Goal: Find specific page/section: Find specific page/section

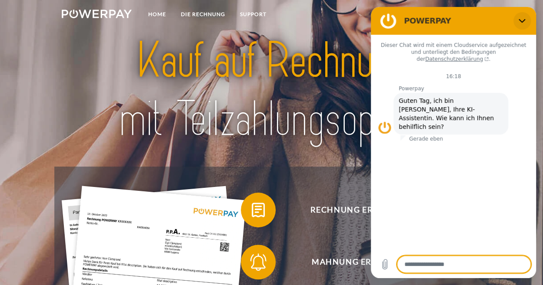
click at [521, 21] on icon "Schließen" at bounding box center [521, 20] width 7 height 7
type textarea "*"
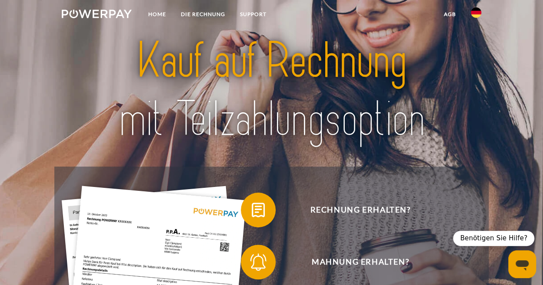
click at [474, 18] on link at bounding box center [475, 15] width 25 height 17
click at [471, 83] on img at bounding box center [475, 85] width 10 height 10
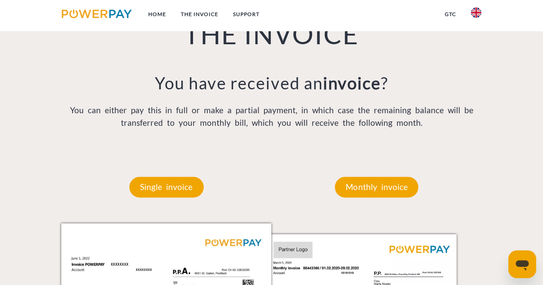
scroll to position [620, 0]
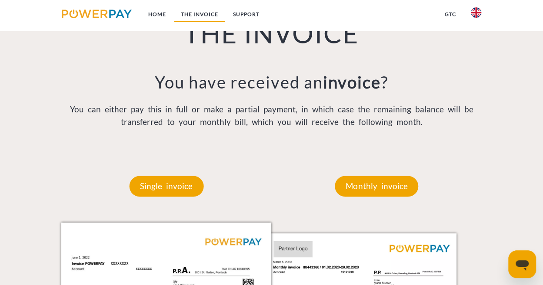
click at [199, 15] on link "THE INVOICE" at bounding box center [199, 15] width 52 height 16
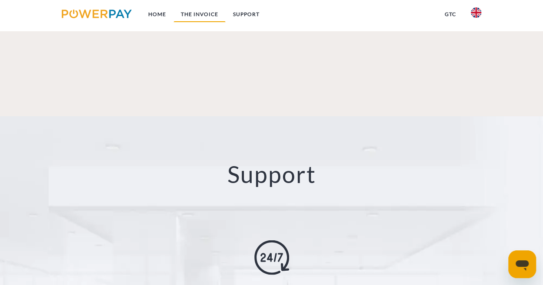
scroll to position [1538, 0]
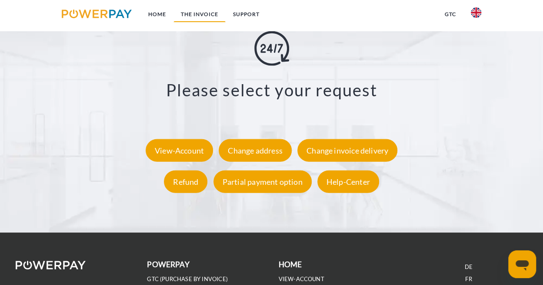
click at [174, 139] on div "View-Account" at bounding box center [179, 150] width 67 height 23
